Goal: Find specific page/section: Find specific page/section

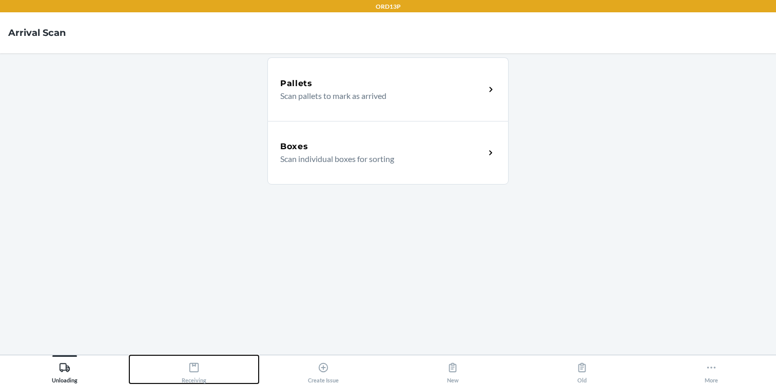
click at [197, 368] on icon at bounding box center [193, 367] width 11 height 11
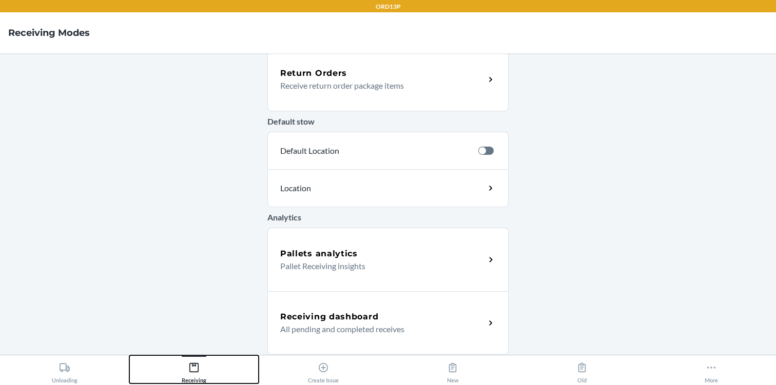
scroll to position [330, 0]
click at [341, 327] on p "All pending and completed receives" at bounding box center [378, 329] width 196 height 12
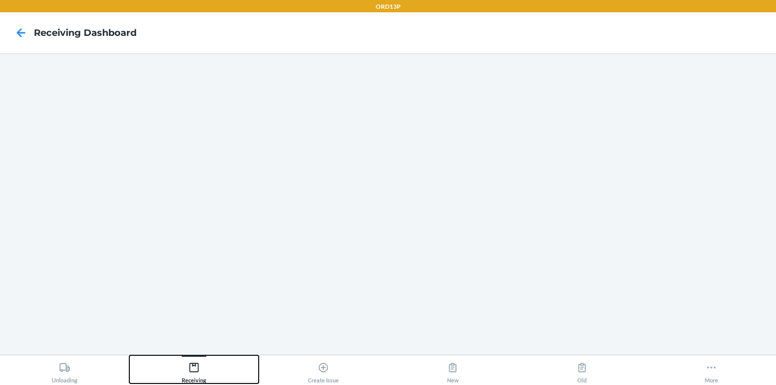
click at [200, 369] on div "Receiving" at bounding box center [194, 371] width 25 height 26
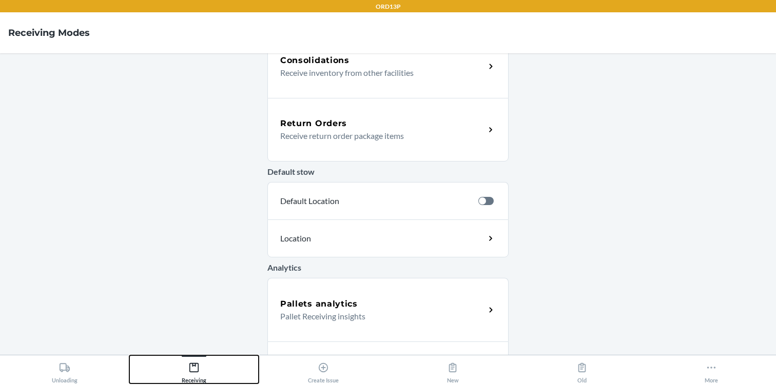
scroll to position [330, 0]
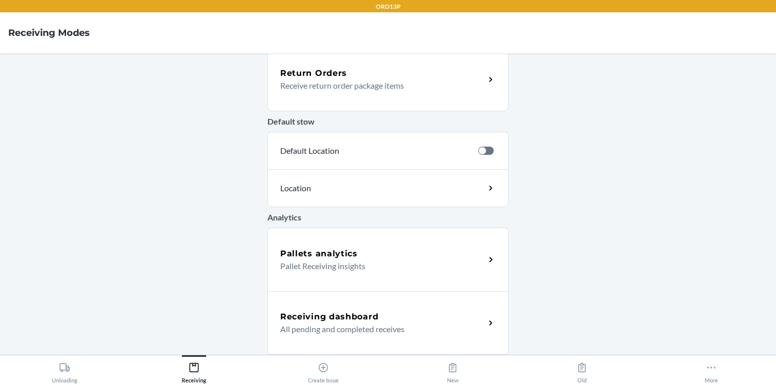
click at [304, 319] on h5 "Receiving dashboard" at bounding box center [329, 317] width 98 height 12
